Goal: Task Accomplishment & Management: Use online tool/utility

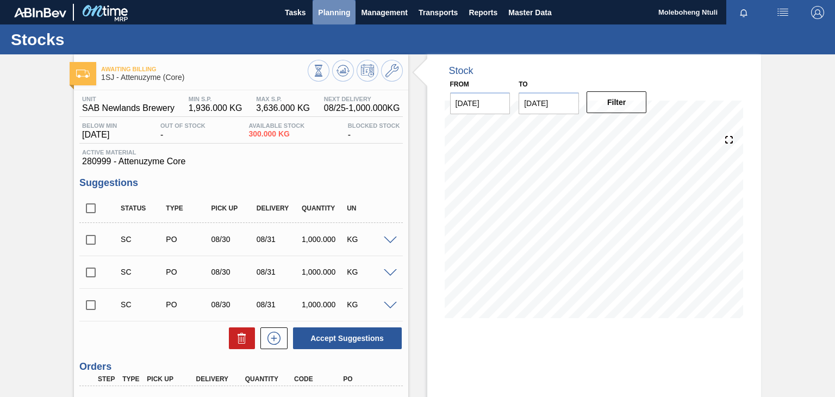
click at [331, 9] on span "Planning" at bounding box center [334, 12] width 32 height 13
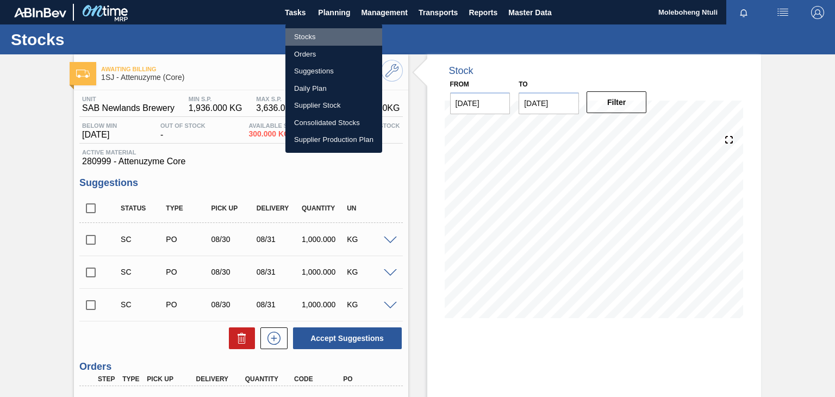
click at [306, 34] on li "Stocks" at bounding box center [333, 36] width 97 height 17
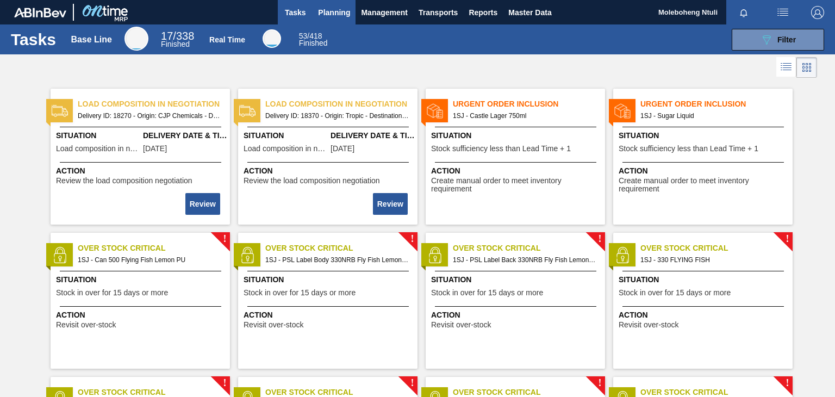
click at [341, 9] on span "Planning" at bounding box center [334, 12] width 32 height 13
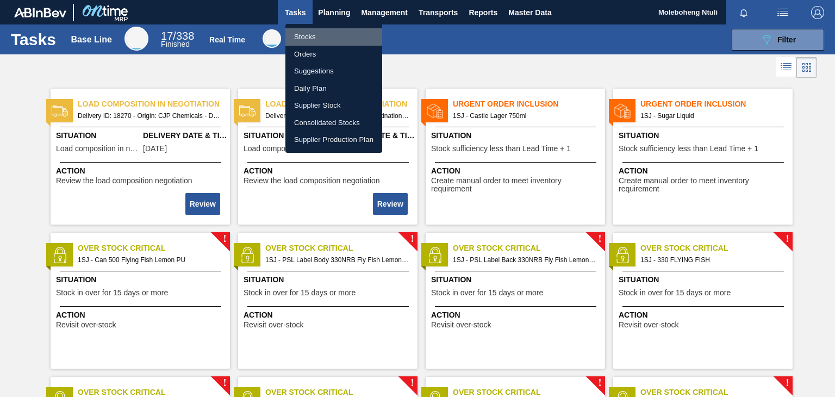
click at [312, 36] on li "Stocks" at bounding box center [333, 36] width 97 height 17
